Goal: Find specific page/section: Go to known website

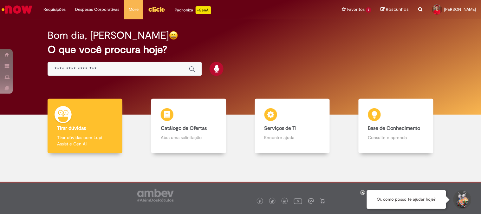
click at [135, 74] on div "Global" at bounding box center [125, 69] width 154 height 14
click at [135, 71] on body "Pular para o conteúdo da página Requisições Exibir Todas as Solicitações Requis…" at bounding box center [240, 107] width 481 height 214
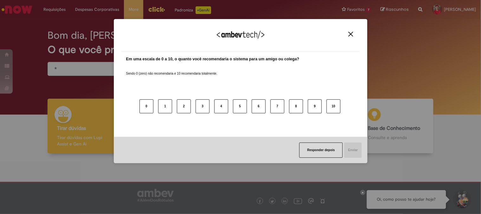
click at [350, 31] on div "Agradecemos seu feedback!" at bounding box center [240, 39] width 238 height 25
click at [346, 30] on div "Agradecemos seu feedback!" at bounding box center [240, 39] width 238 height 25
click at [350, 34] on img "Close" at bounding box center [350, 34] width 5 height 5
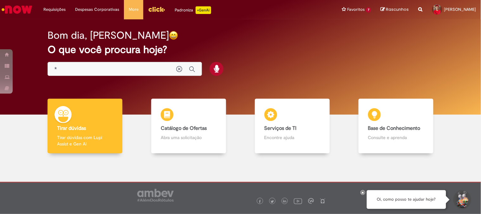
click at [143, 69] on input "*" at bounding box center [111, 69] width 115 height 7
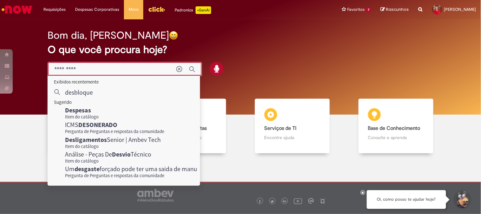
type input "**********"
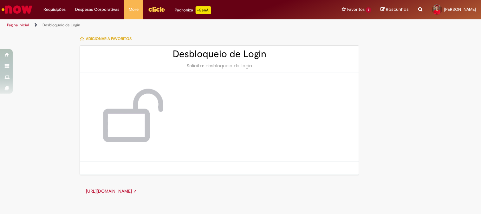
click at [137, 188] on link "[URL][DOMAIN_NAME] ➚" at bounding box center [111, 191] width 51 height 6
